Goal: Information Seeking & Learning: Understand process/instructions

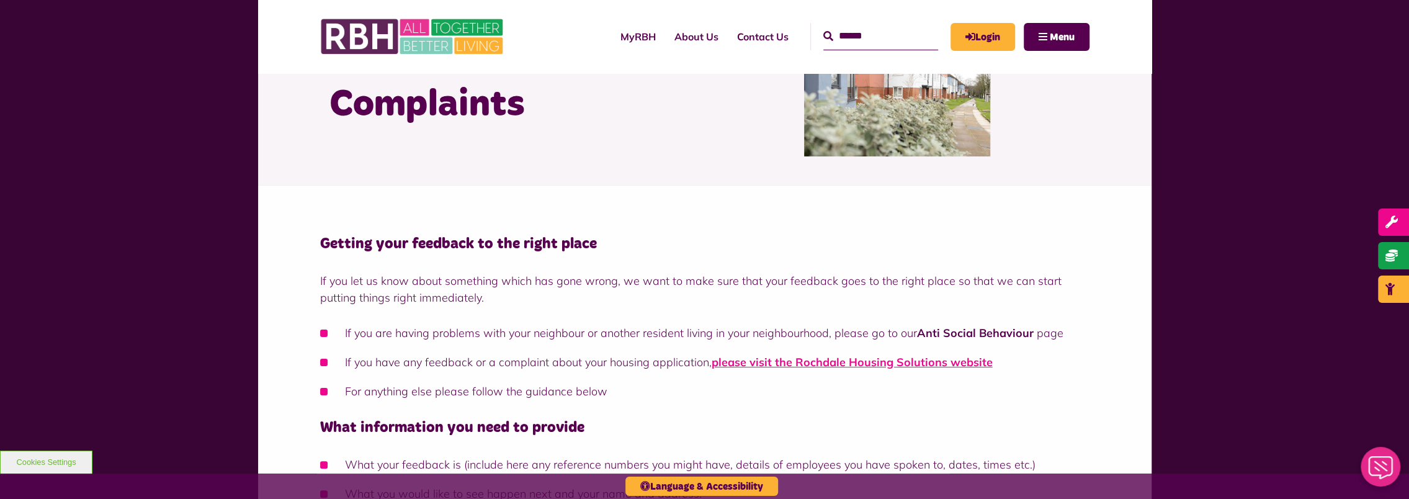
scroll to position [124, 0]
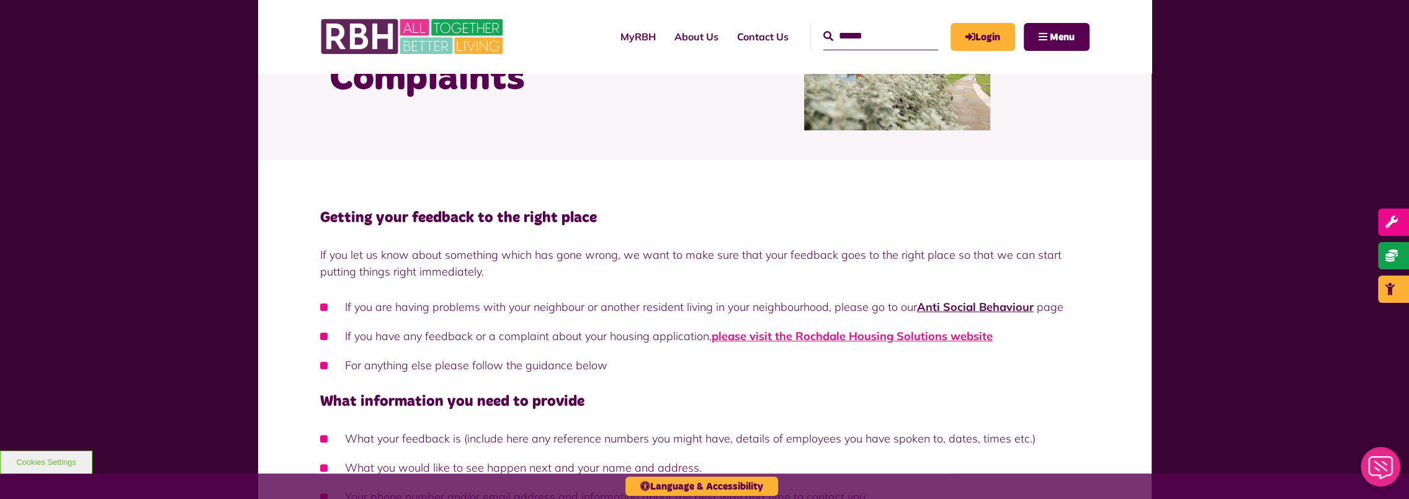
click at [949, 311] on link "Anti Social Behaviour" at bounding box center [975, 307] width 117 height 14
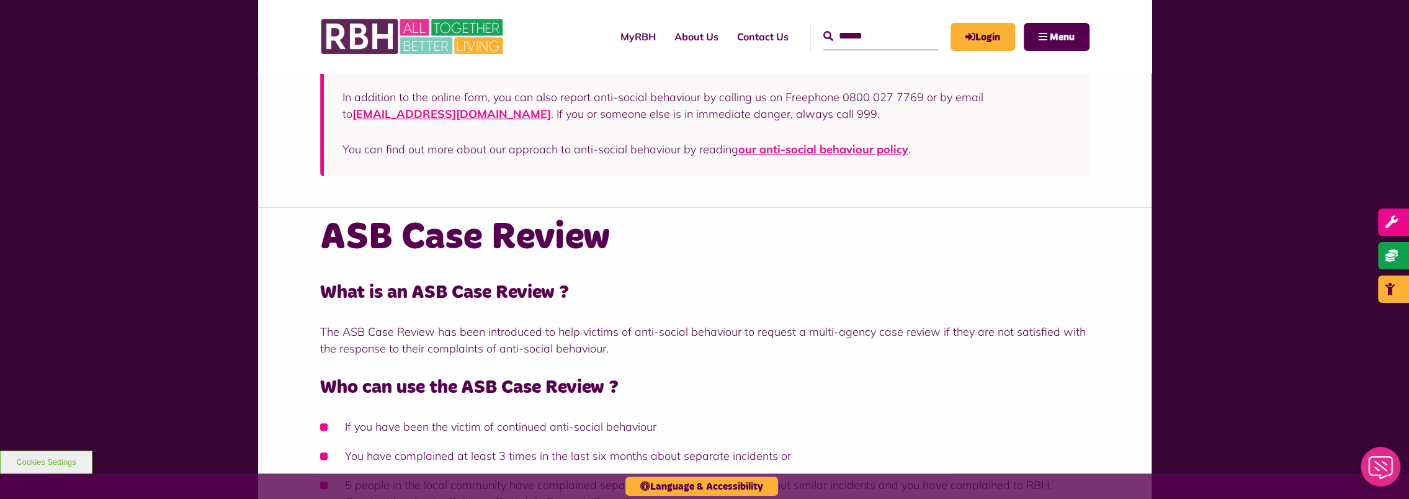
scroll to position [620, 0]
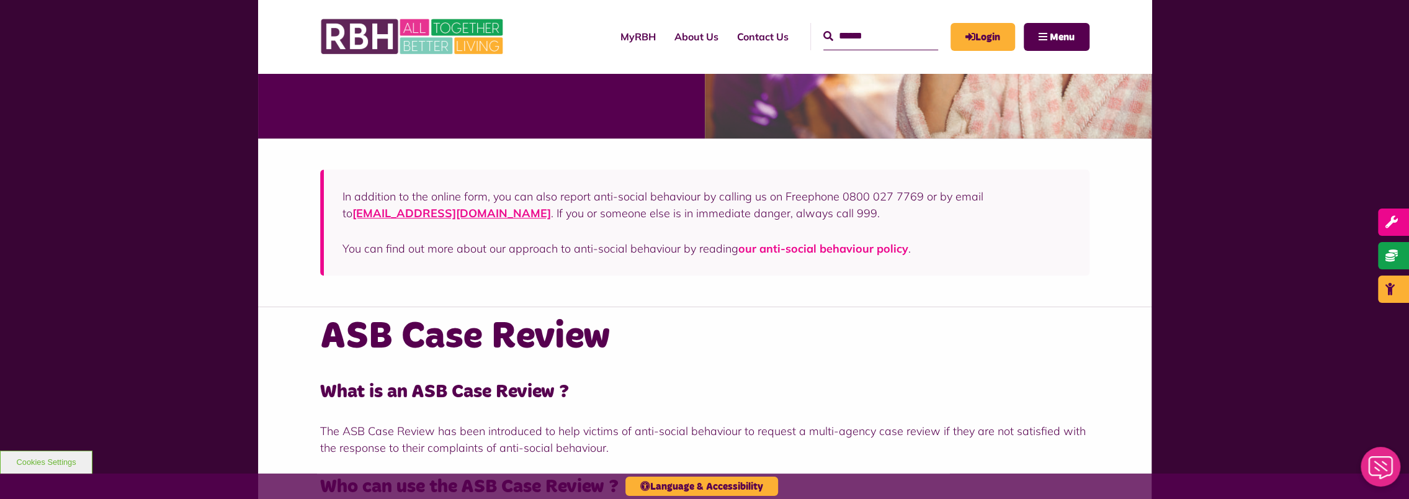
click at [785, 252] on link "our anti-social behaviour policy" at bounding box center [823, 248] width 170 height 14
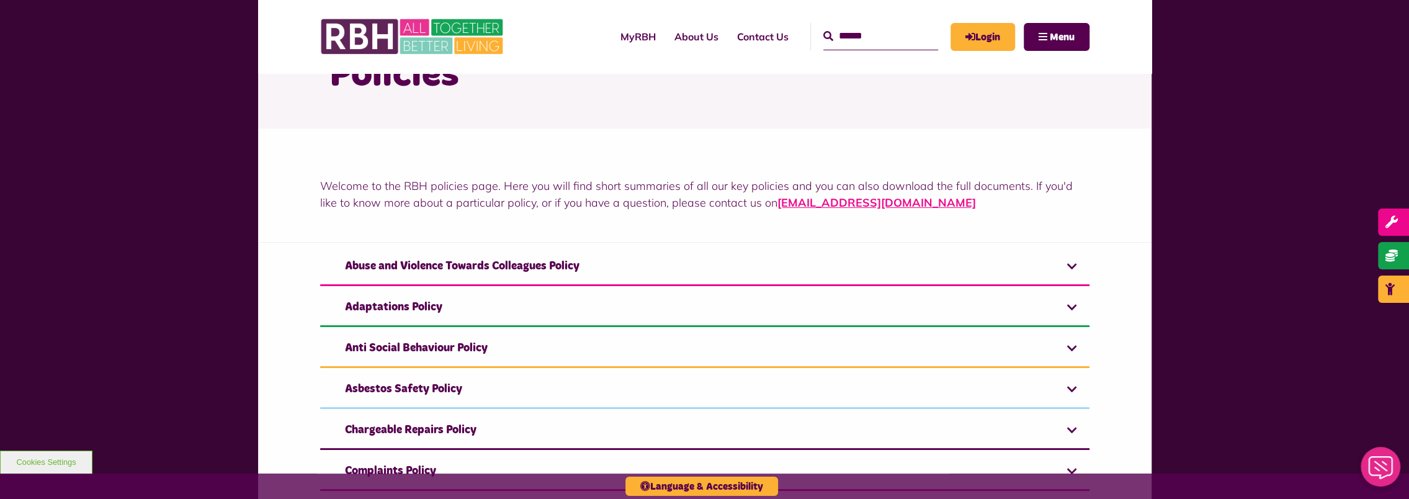
scroll to position [124, 0]
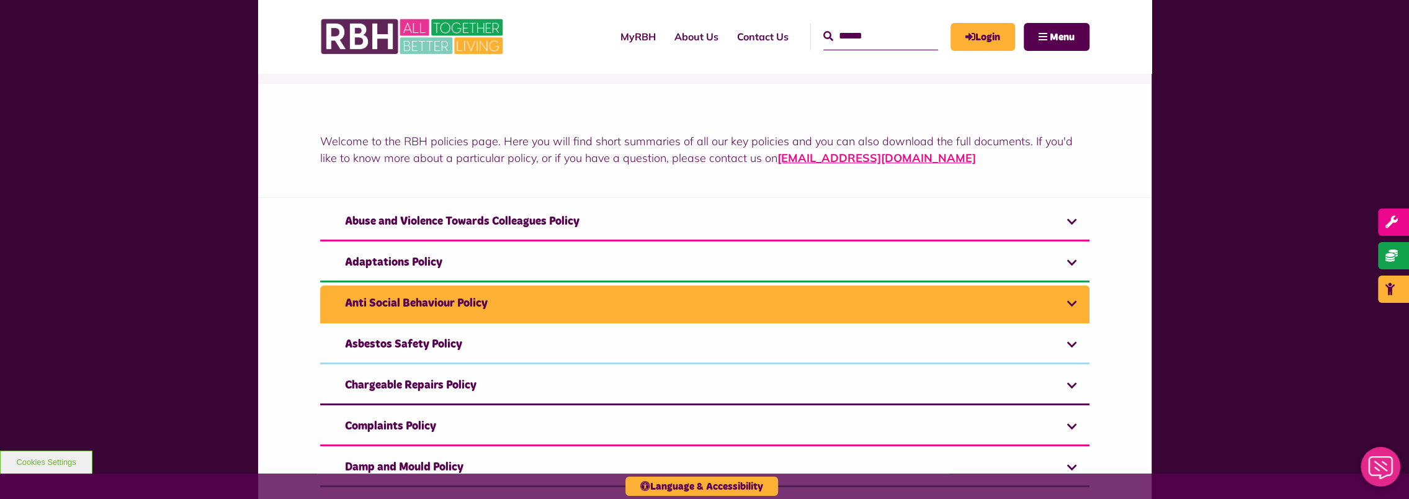
click at [423, 297] on link "Anti Social Behaviour Policy" at bounding box center [704, 304] width 769 height 38
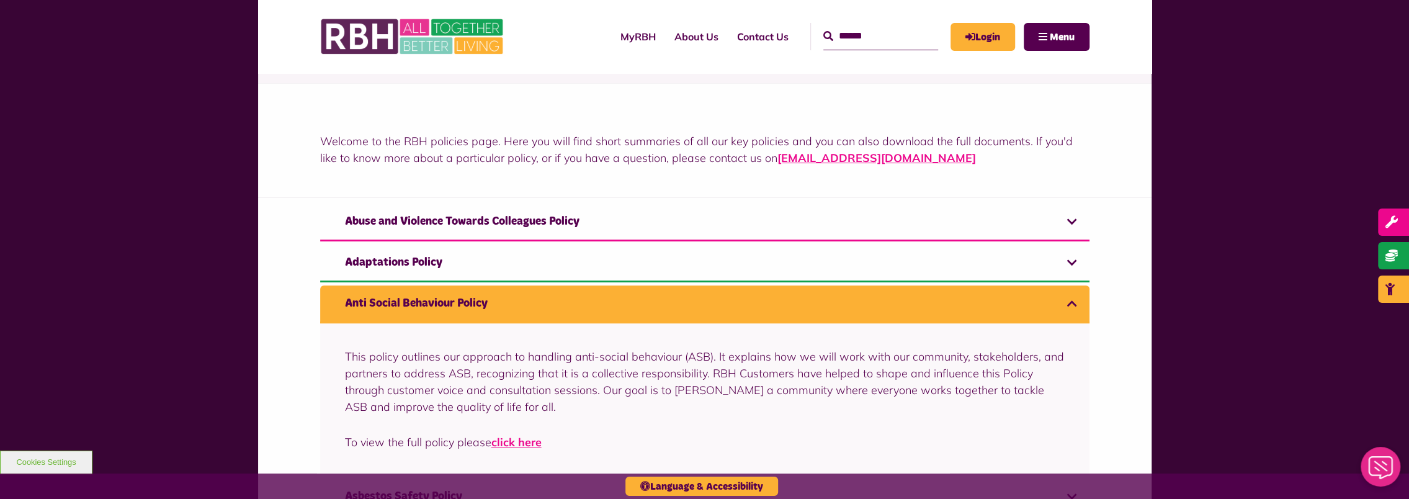
scroll to position [248, 0]
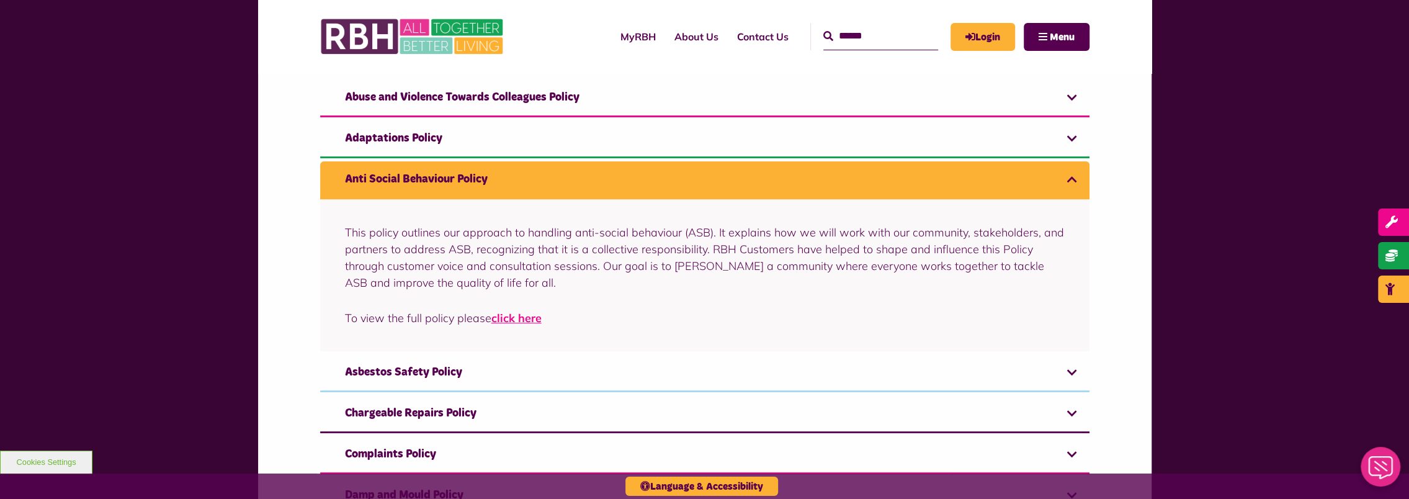
click at [550, 321] on p "To view the full policy please click here" at bounding box center [705, 318] width 720 height 17
click at [531, 321] on link "click here" at bounding box center [516, 318] width 50 height 14
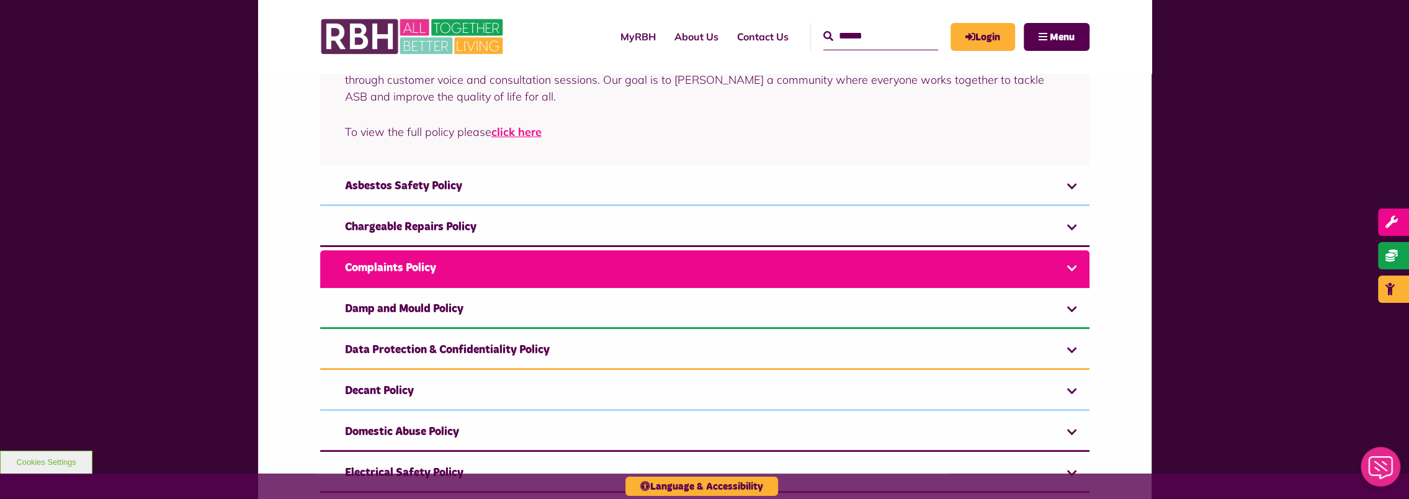
click at [413, 271] on link "Complaints Policy" at bounding box center [704, 269] width 769 height 38
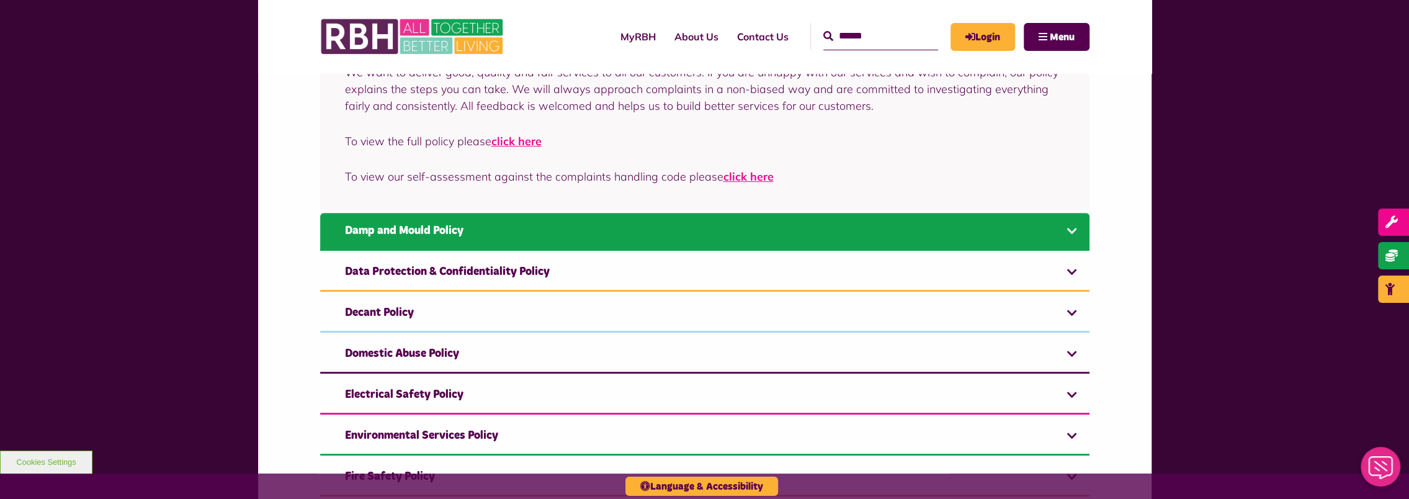
scroll to position [531, 0]
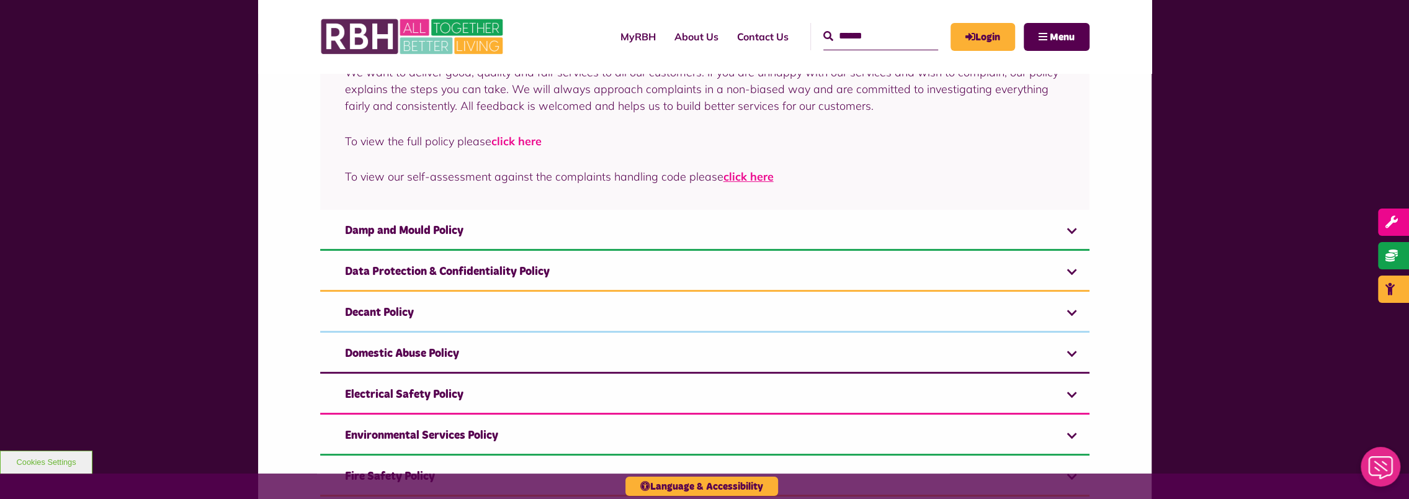
click at [515, 138] on link "click here" at bounding box center [516, 141] width 50 height 14
